Goal: Communication & Community: Answer question/provide support

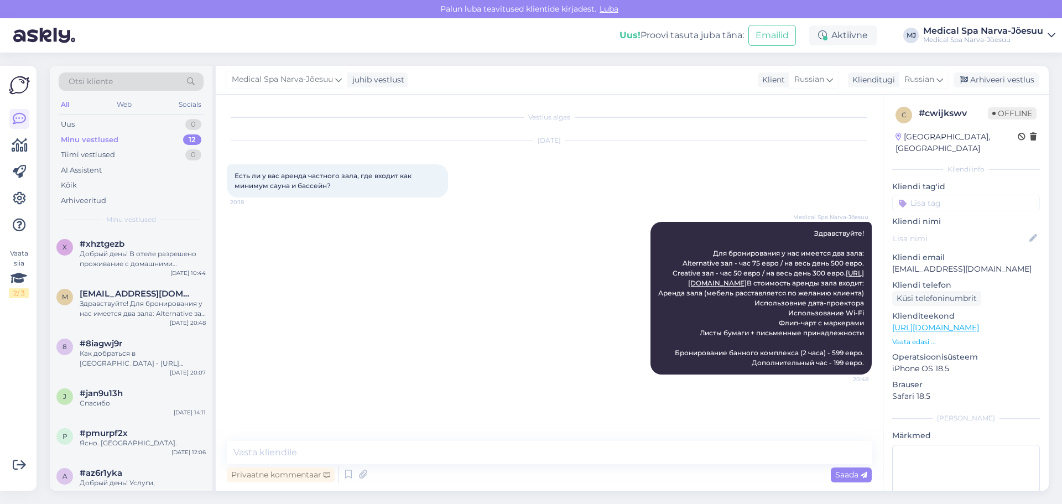
click at [140, 139] on div "Minu vestlused 12" at bounding box center [131, 139] width 145 height 15
click at [173, 311] on div "Здравствуйте! Для бронирования у нас имеется два зала: Alternative зал - час 75…" at bounding box center [143, 309] width 126 height 20
click at [114, 357] on div "Как добраться в [GEOGRAPHIC_DATA] - [URL][DOMAIN_NAME]" at bounding box center [143, 358] width 126 height 20
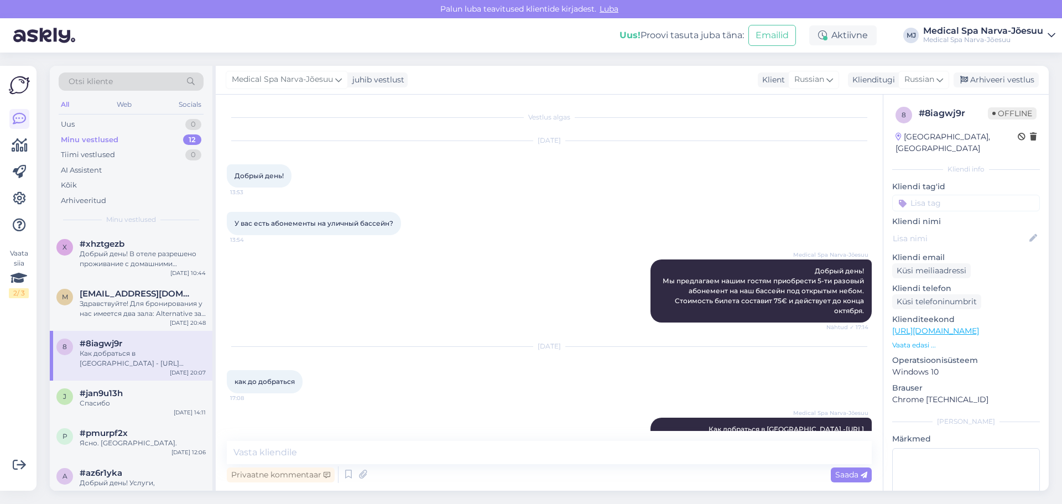
scroll to position [32, 0]
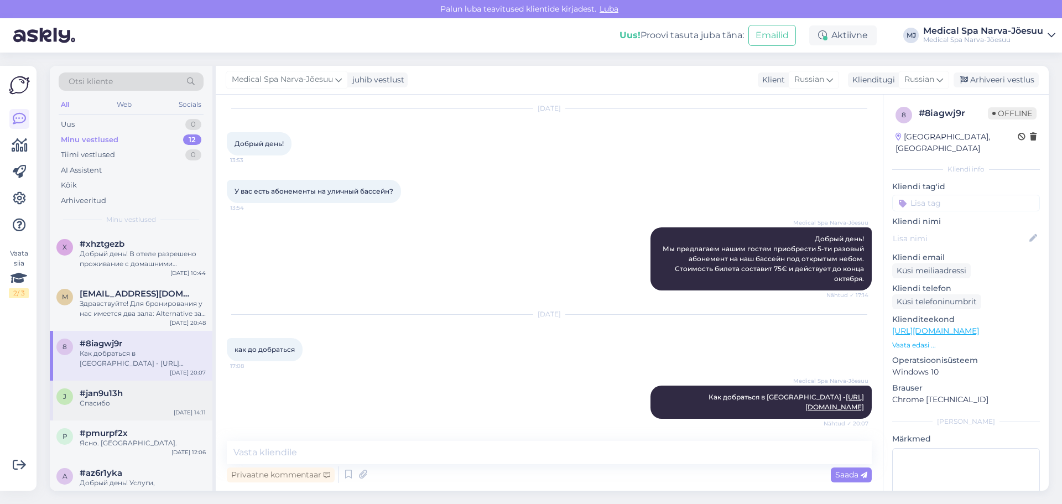
click at [152, 390] on div "#jan9u13h" at bounding box center [143, 393] width 126 height 10
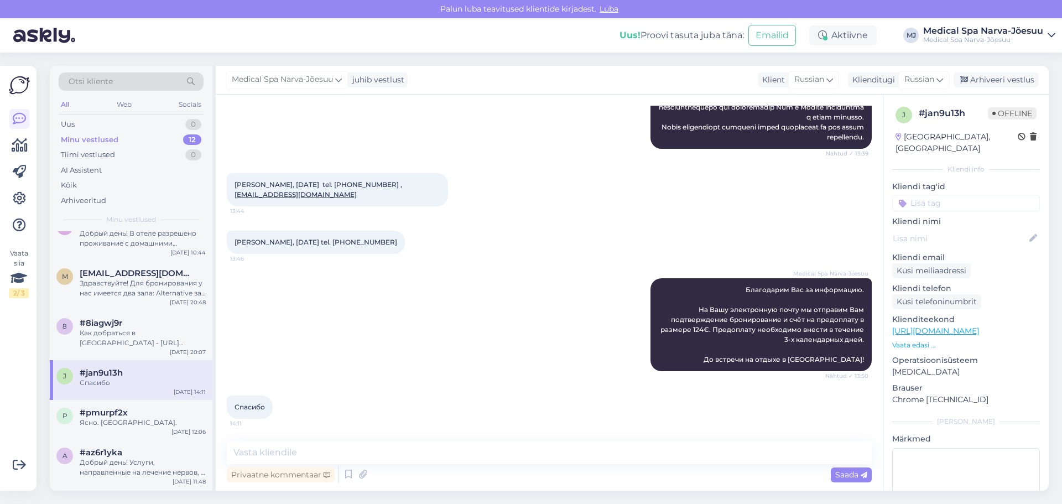
scroll to position [55, 0]
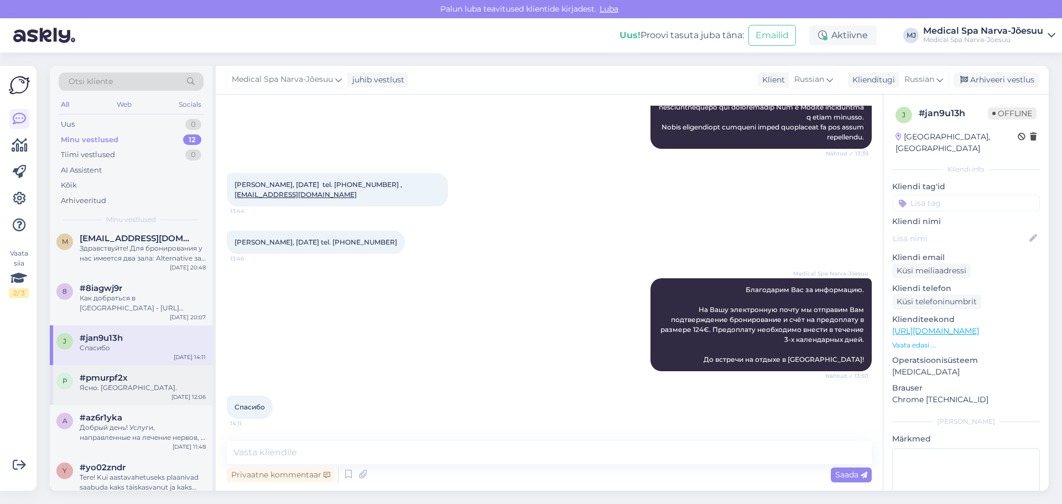
click at [150, 387] on div "Ясно. [GEOGRAPHIC_DATA]." at bounding box center [143, 388] width 126 height 10
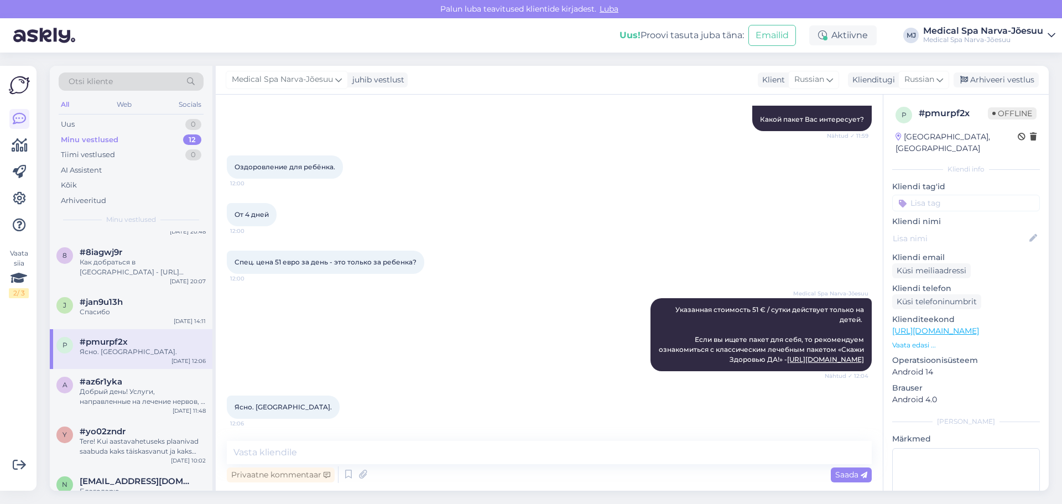
scroll to position [111, 0]
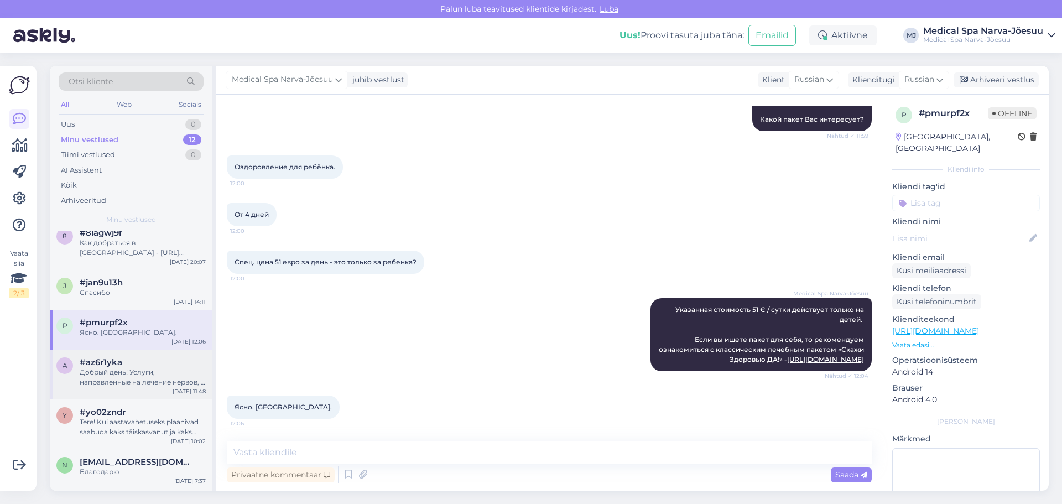
click at [144, 391] on div "a #az6r1yka Добрый день! Услуги, направленные на лечение нервов, в нашем Центре…" at bounding box center [131, 375] width 163 height 50
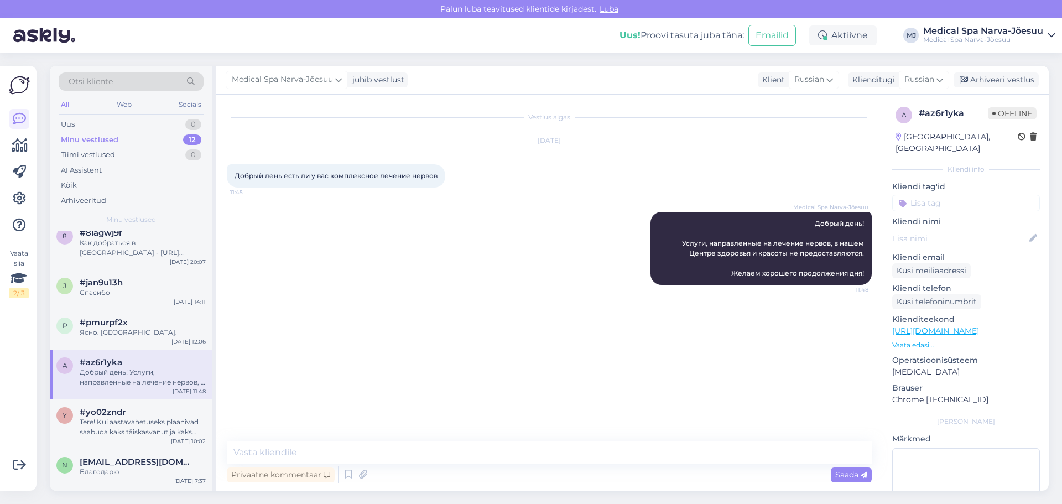
scroll to position [166, 0]
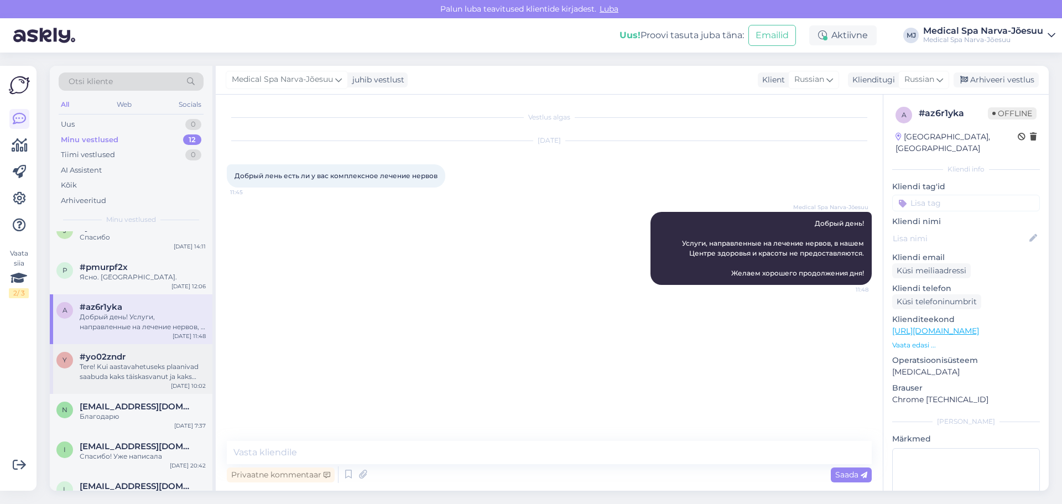
click at [156, 362] on div "Tere! Kui aastavahetuseks plaanivad saabuda kaks täiskasvanut ja kaks last, on …" at bounding box center [143, 372] width 126 height 20
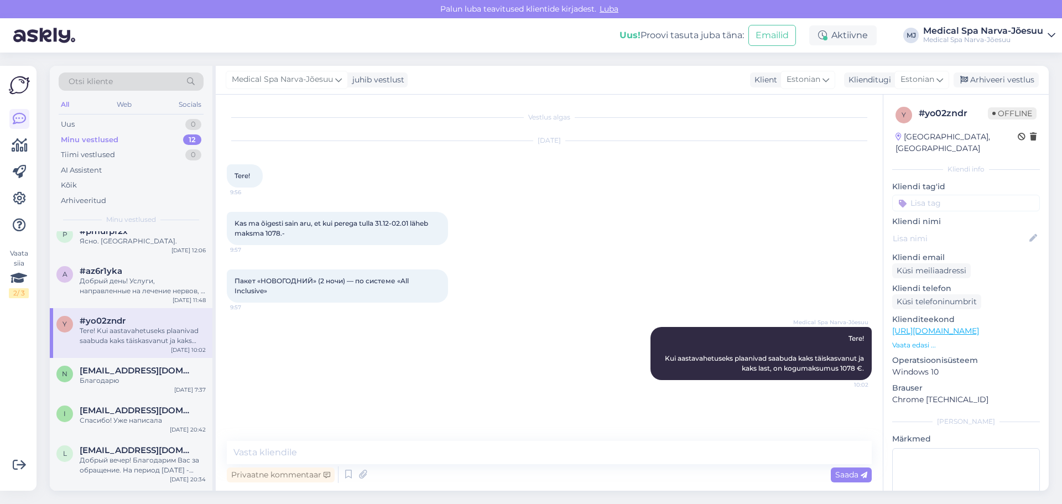
scroll to position [221, 0]
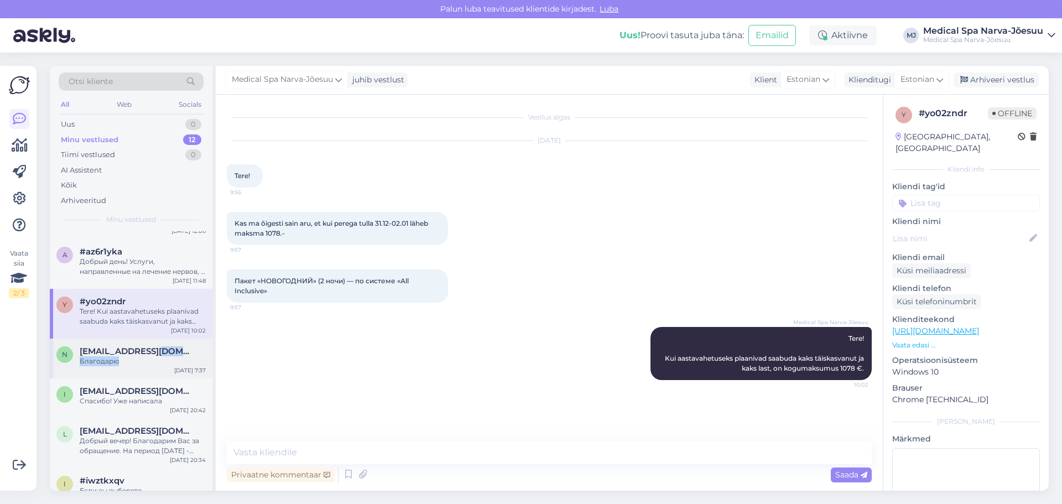
click at [157, 357] on div "[EMAIL_ADDRESS][DOMAIN_NAME] Благодарю" at bounding box center [143, 356] width 126 height 20
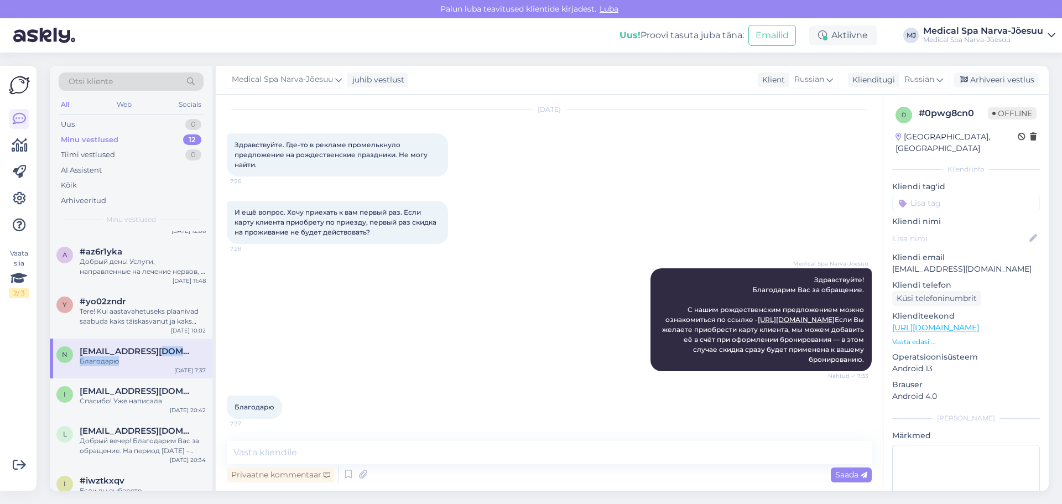
scroll to position [277, 0]
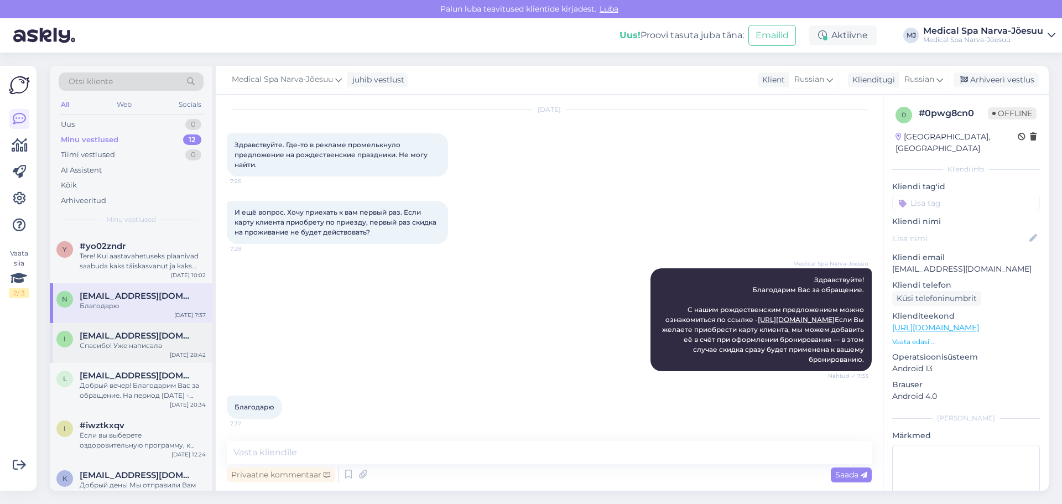
click at [142, 354] on div "i [EMAIL_ADDRESS][DOMAIN_NAME] Спасибо! Уже написала [DATE] 20:42" at bounding box center [131, 343] width 163 height 40
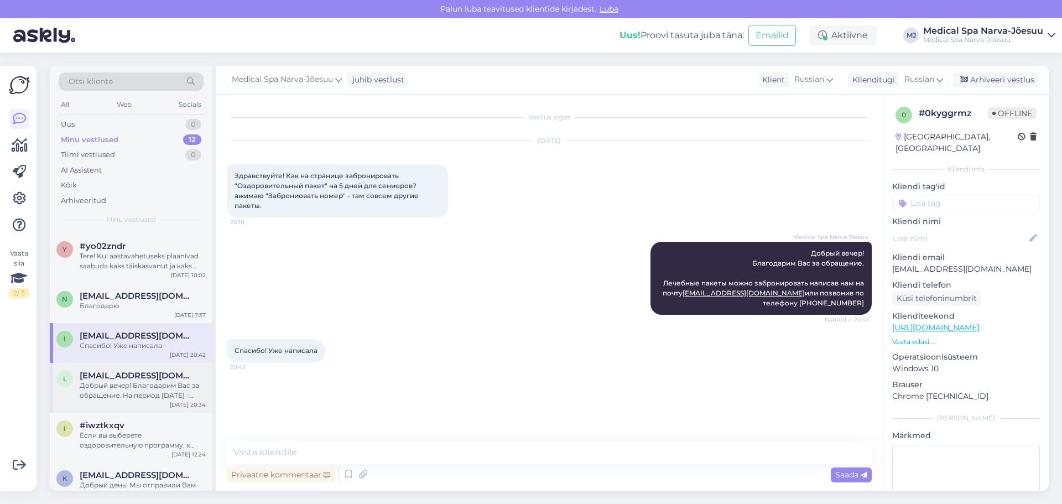
click at [151, 387] on div "Добрый вечер! Благодарим Вас за обращение. На период [DATE] - [DATE] стоимость …" at bounding box center [143, 391] width 126 height 20
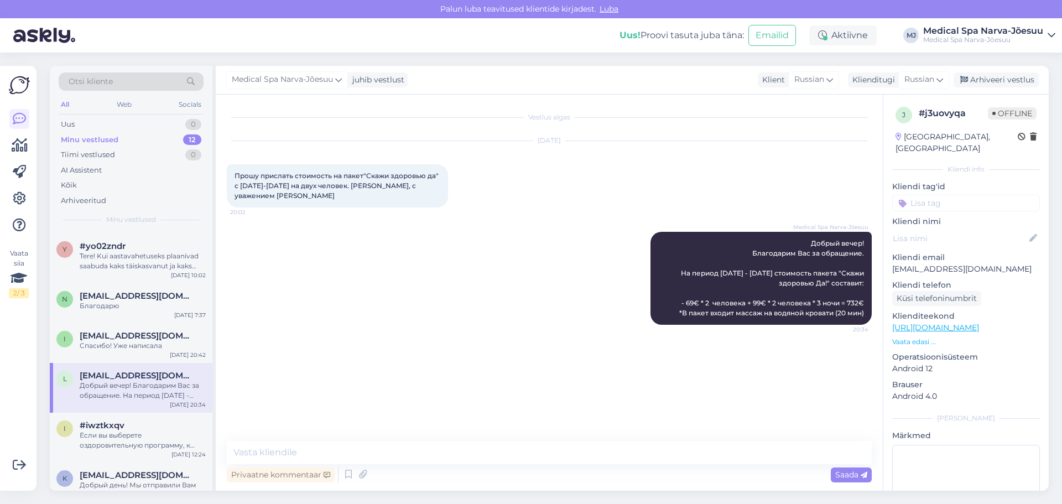
scroll to position [298, 0]
